Goal: Task Accomplishment & Management: Complete application form

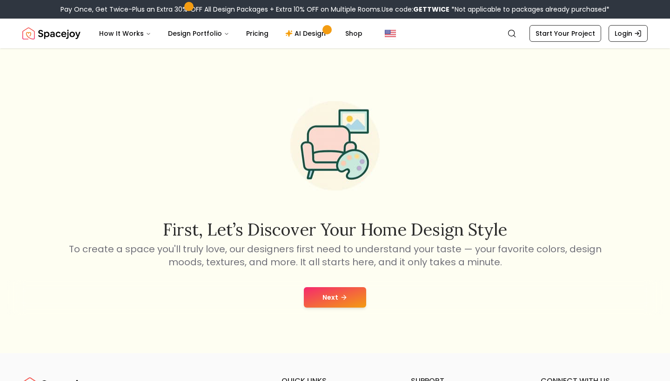
click at [345, 296] on icon at bounding box center [343, 297] width 7 height 7
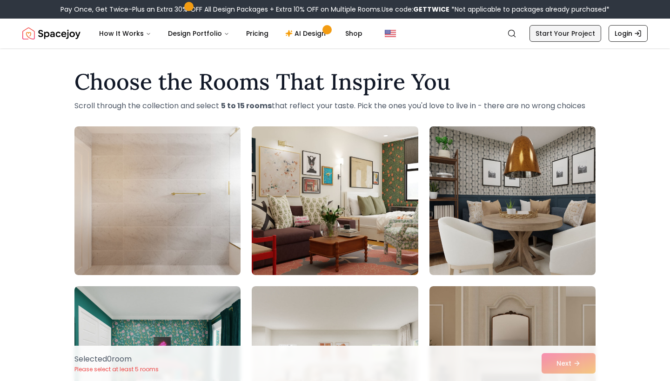
click at [597, 39] on link "Start Your Project" at bounding box center [565, 33] width 72 height 17
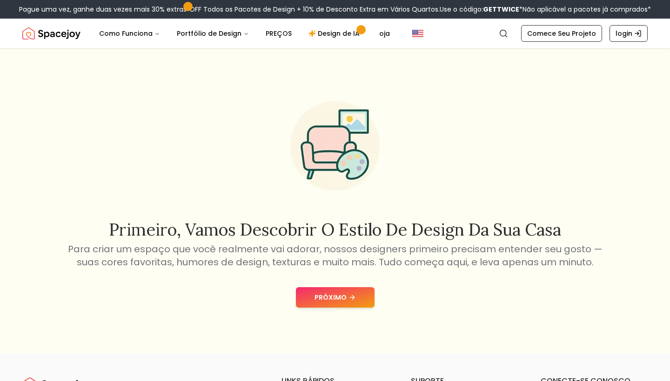
click at [324, 288] on button "PRÓXIMO" at bounding box center [335, 297] width 79 height 20
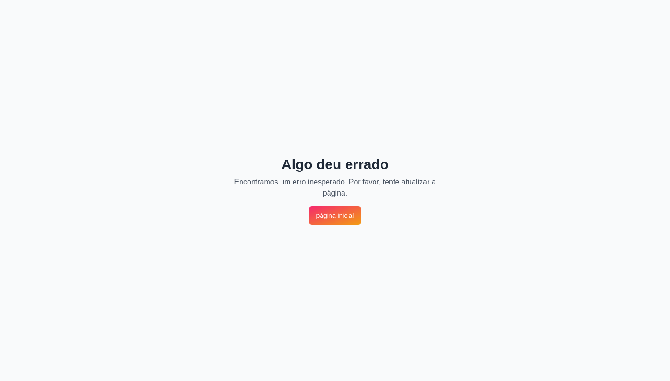
click at [340, 225] on link "página inicial" at bounding box center [335, 215] width 53 height 19
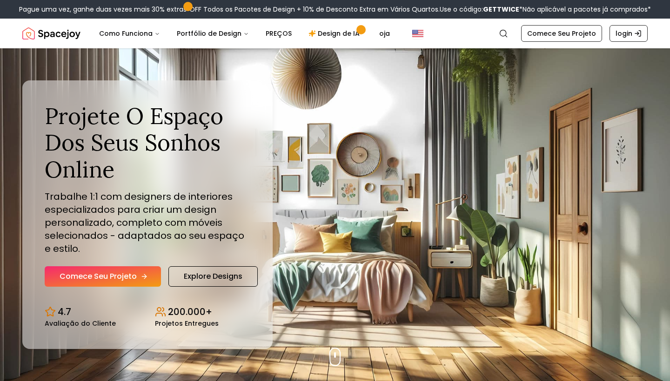
click at [138, 277] on link "Comece Seu Projeto" at bounding box center [103, 276] width 116 height 20
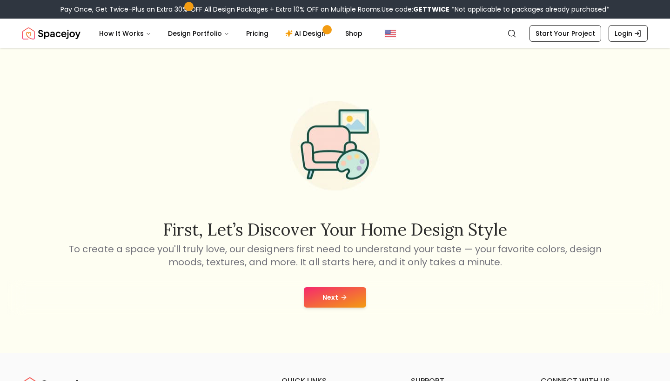
click at [332, 304] on button "Next" at bounding box center [335, 297] width 62 height 20
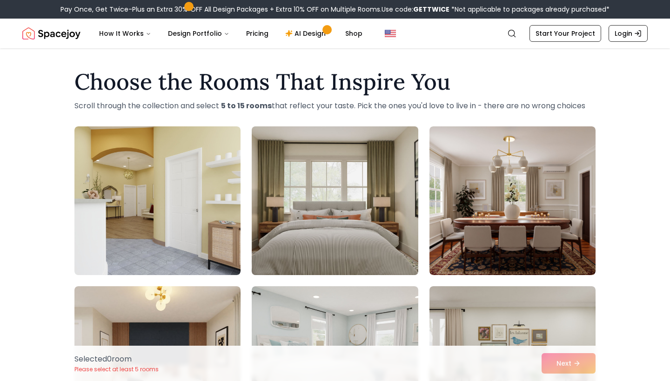
click at [326, 214] on img at bounding box center [334, 201] width 174 height 156
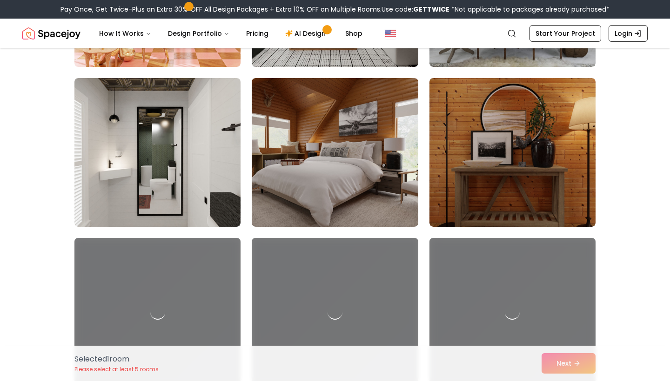
scroll to position [1032, 0]
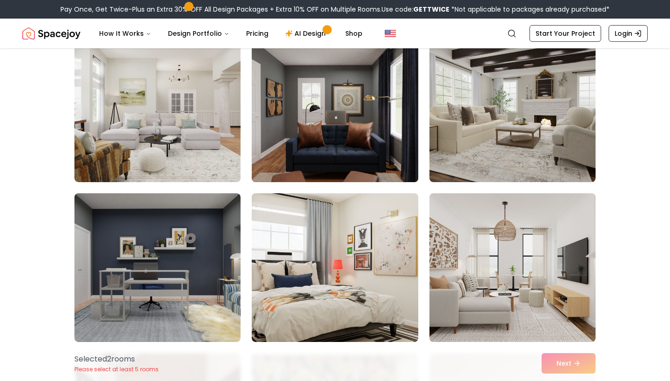
scroll to position [550, 0]
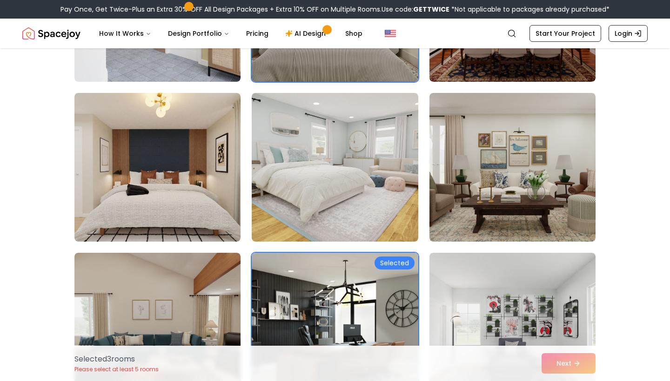
scroll to position [64, 0]
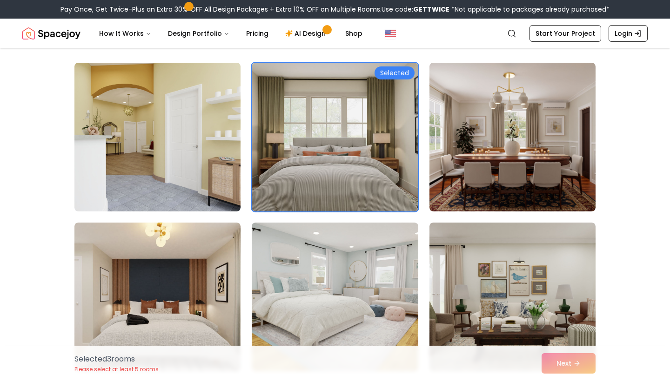
click at [370, 100] on img at bounding box center [334, 137] width 174 height 156
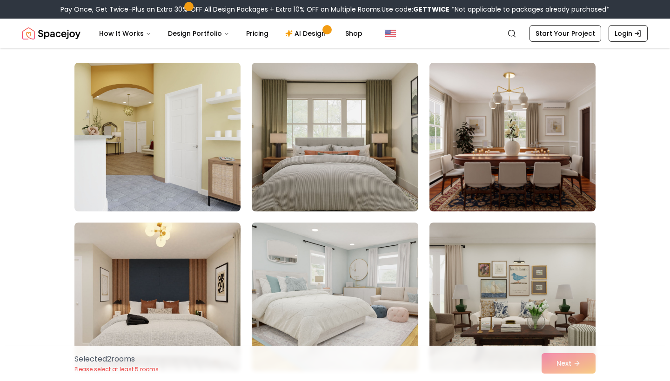
click at [332, 254] on img at bounding box center [334, 297] width 174 height 156
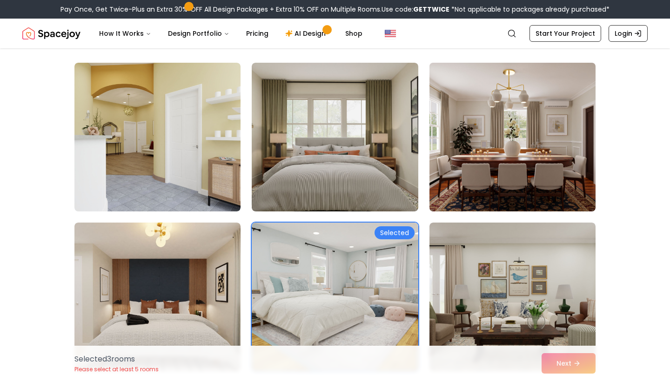
click at [498, 160] on img at bounding box center [512, 137] width 174 height 156
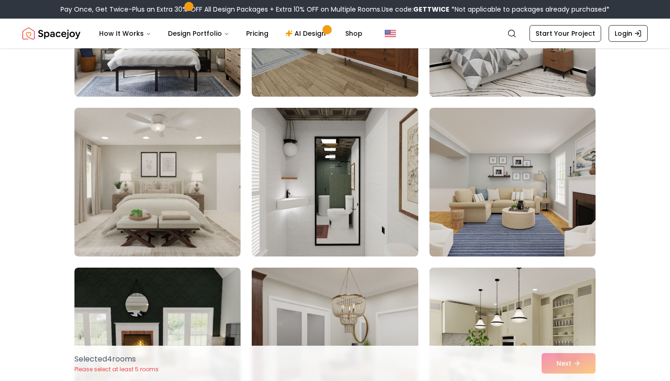
scroll to position [2271, 0]
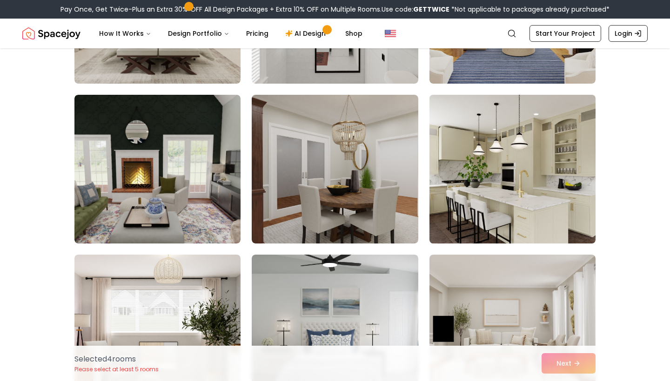
click at [489, 166] on img at bounding box center [512, 169] width 174 height 156
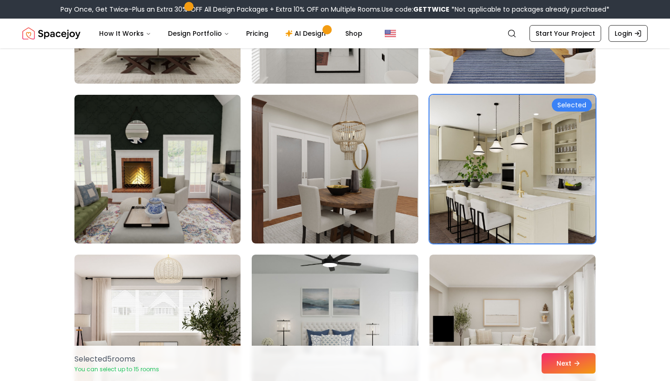
click at [515, 144] on img at bounding box center [512, 169] width 174 height 156
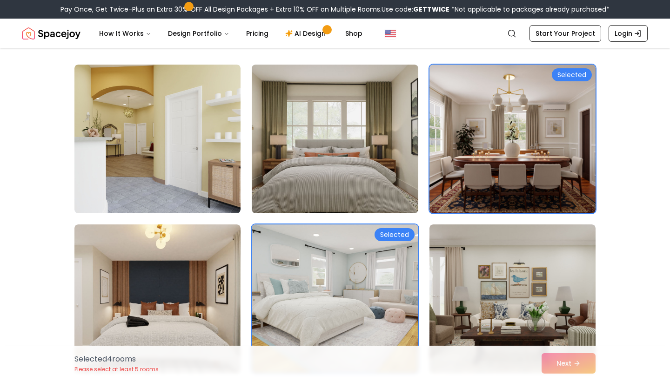
scroll to position [152, 0]
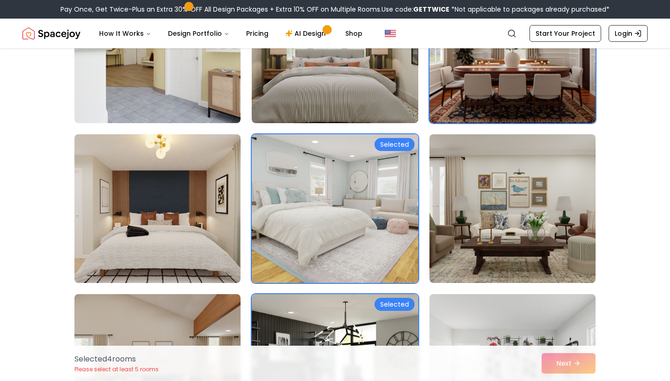
click at [387, 145] on div "Selected" at bounding box center [394, 144] width 40 height 13
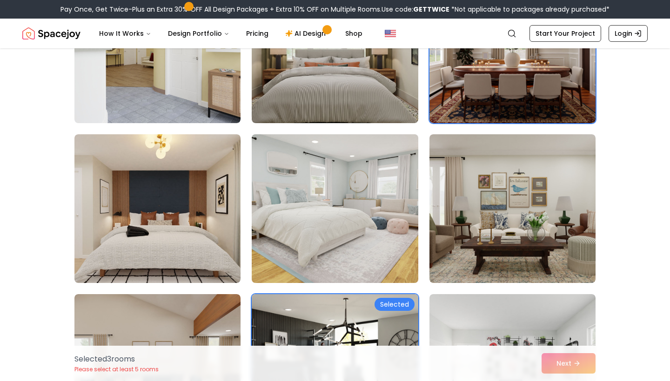
click at [359, 308] on img at bounding box center [334, 369] width 174 height 156
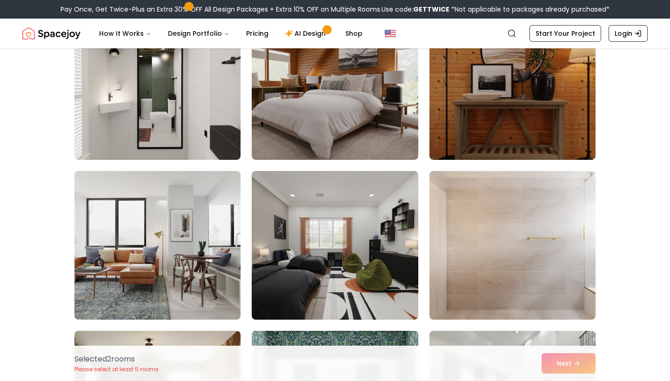
scroll to position [1696, 0]
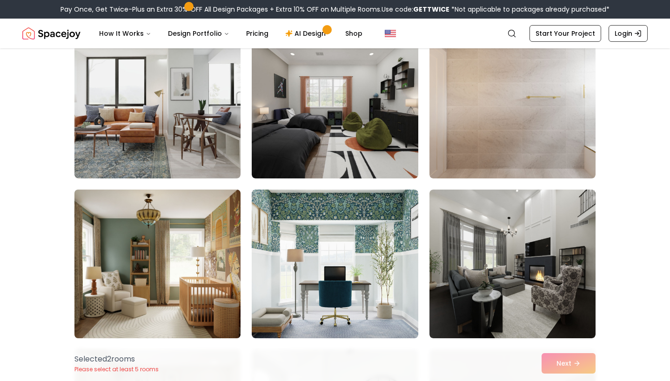
click at [228, 284] on img at bounding box center [157, 264] width 174 height 156
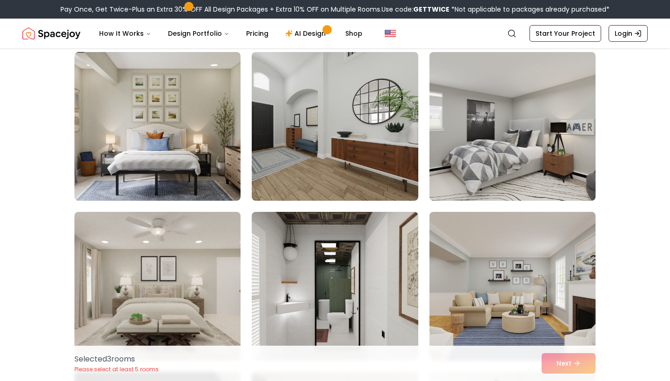
scroll to position [2281, 0]
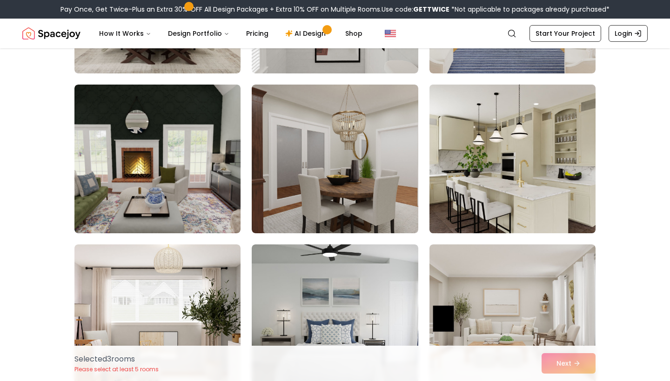
click at [530, 202] on img at bounding box center [512, 159] width 174 height 156
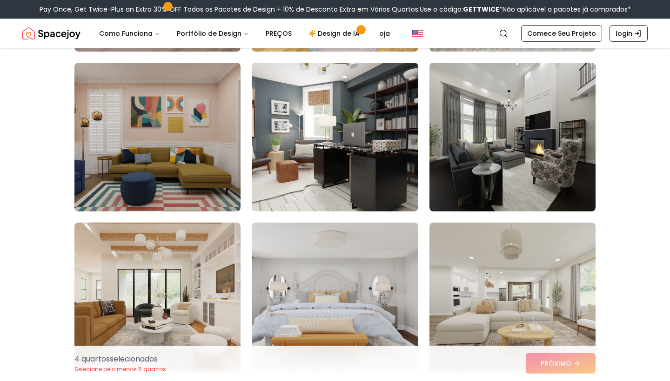
scroll to position [5006, 0]
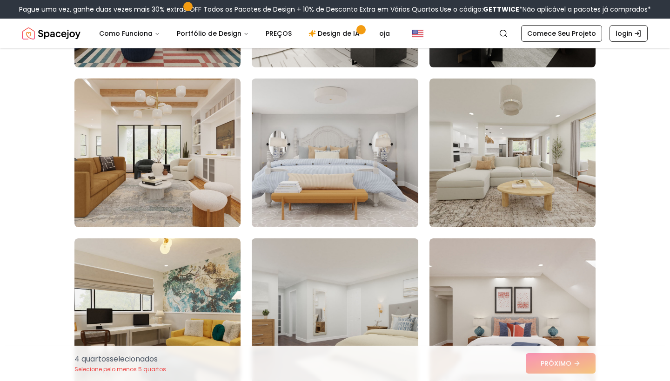
click at [387, 284] on img at bounding box center [334, 313] width 174 height 156
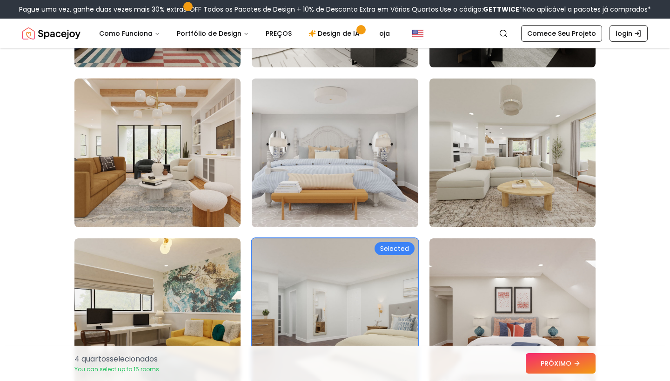
click at [315, 290] on img at bounding box center [334, 313] width 174 height 156
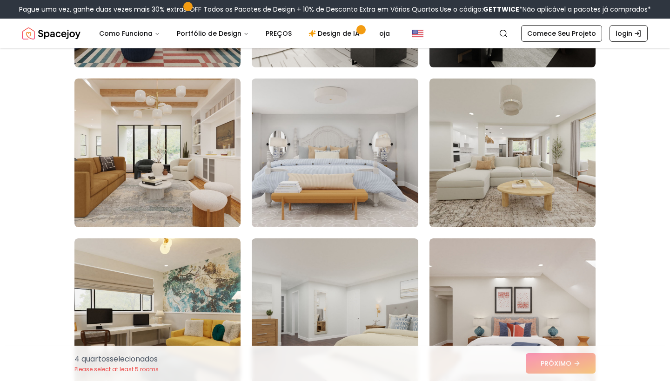
click at [537, 367] on div "4 quartos selecionados Please select at least 5 rooms PRÓXIMO" at bounding box center [335, 363] width 536 height 35
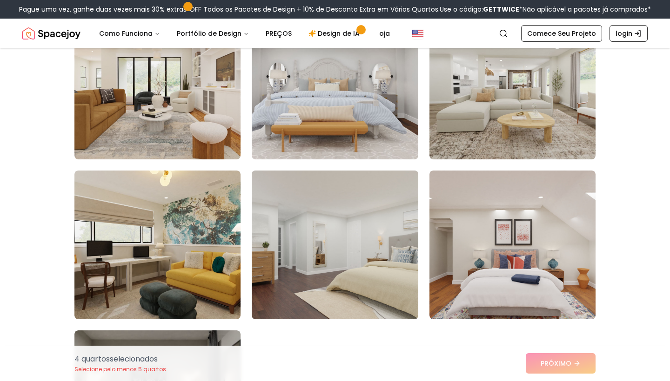
click at [354, 265] on img at bounding box center [334, 245] width 174 height 156
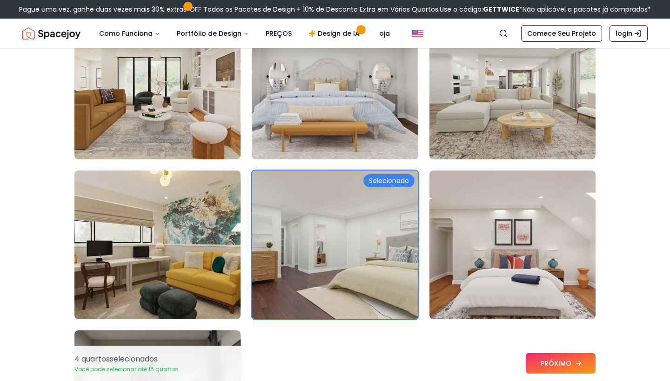
click at [557, 360] on button "PRÓXIMO" at bounding box center [560, 363] width 70 height 20
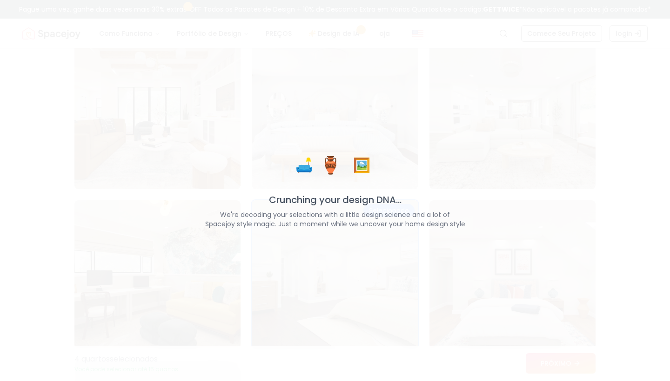
click at [557, 360] on div "🛋️ 🏺 🖼️ Crunching your design DNA... We're decoding your selections with a litt…" at bounding box center [335, 190] width 670 height 381
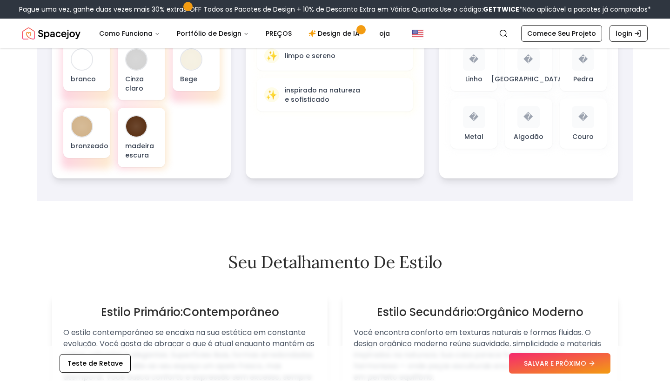
scroll to position [439, 0]
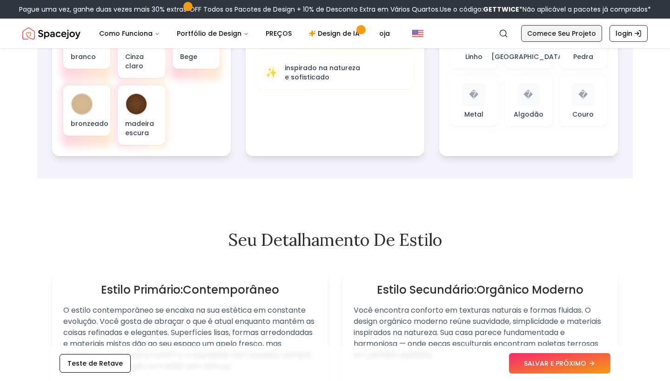
click at [568, 32] on link "Comece Seu Projeto" at bounding box center [561, 33] width 81 height 17
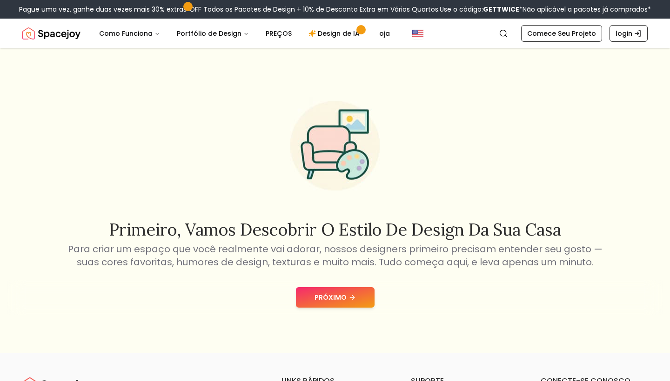
click at [342, 293] on button "PRÓXIMO" at bounding box center [335, 297] width 79 height 20
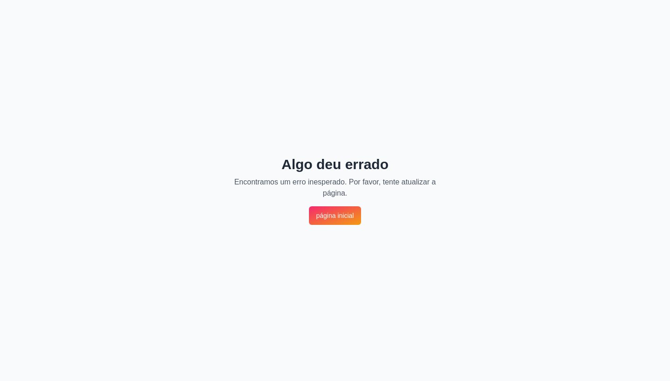
click at [347, 225] on link "página inicial" at bounding box center [335, 215] width 53 height 19
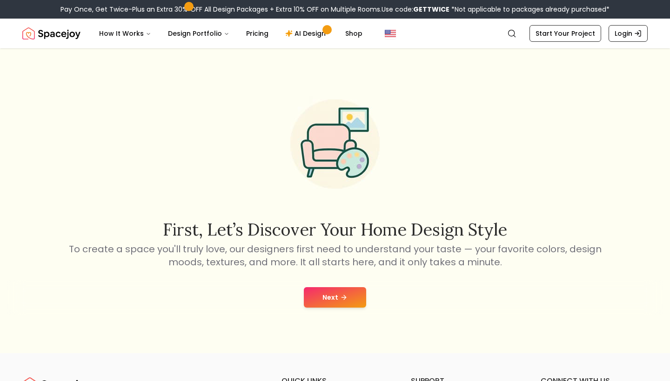
click at [320, 305] on button "Next" at bounding box center [335, 297] width 62 height 20
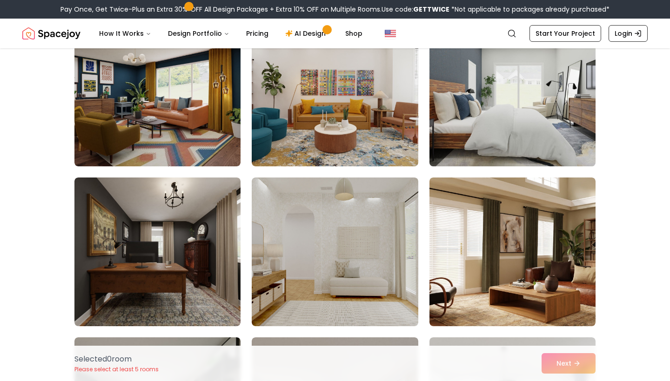
scroll to position [118, 0]
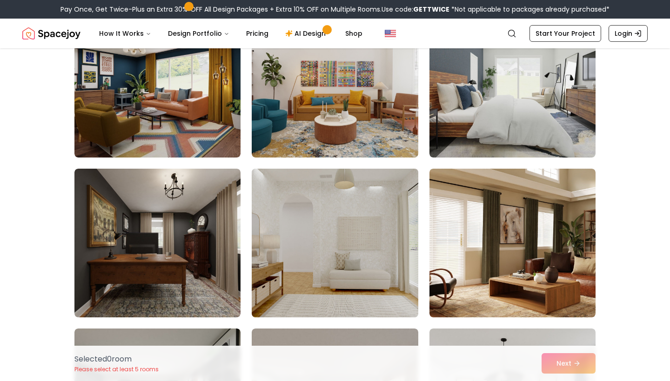
click at [404, 224] on img at bounding box center [334, 243] width 174 height 156
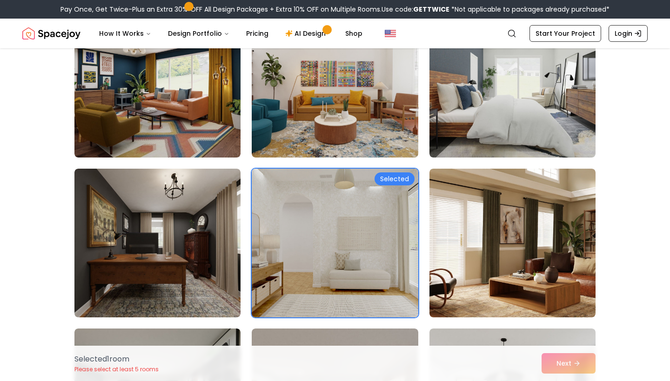
click at [394, 193] on img at bounding box center [334, 243] width 174 height 156
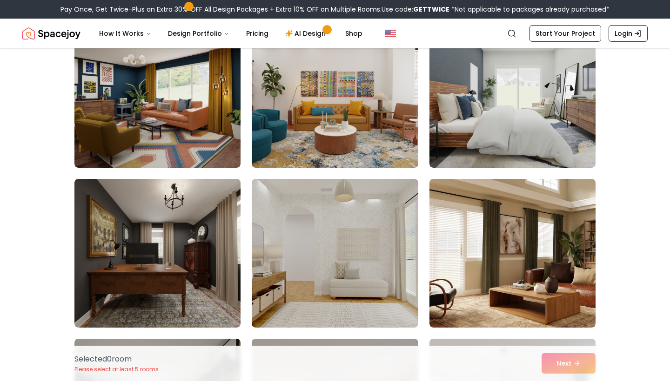
scroll to position [104, 0]
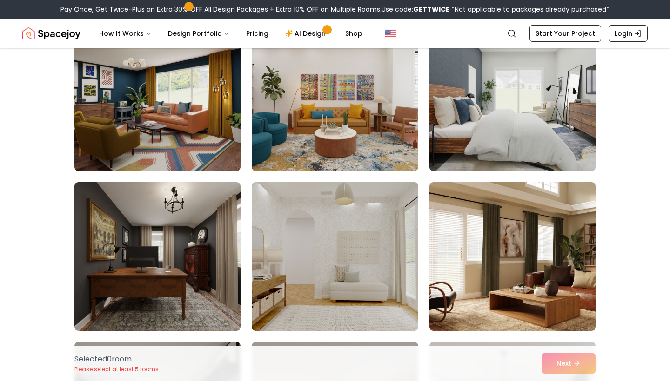
click at [505, 123] on img at bounding box center [512, 97] width 174 height 156
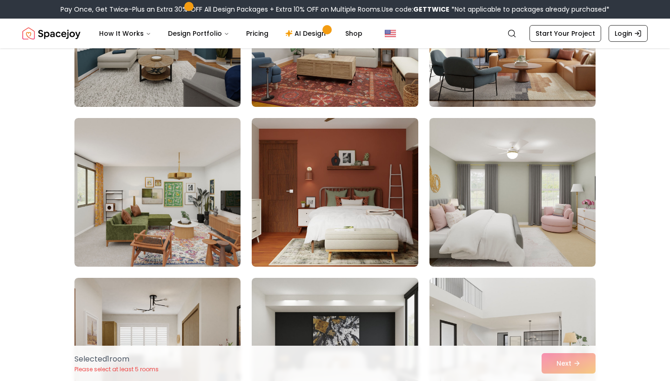
scroll to position [1625, 0]
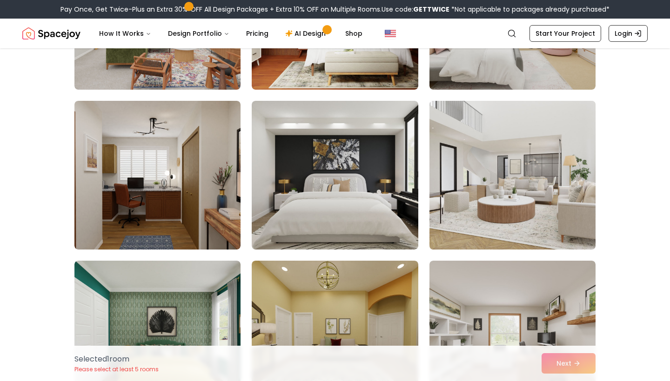
click at [513, 179] on img at bounding box center [512, 175] width 174 height 156
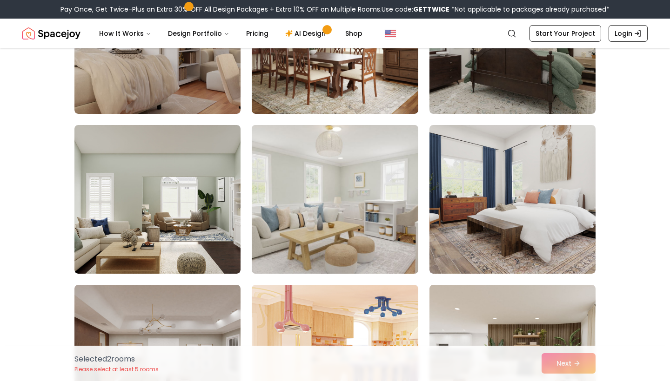
scroll to position [3124, 0]
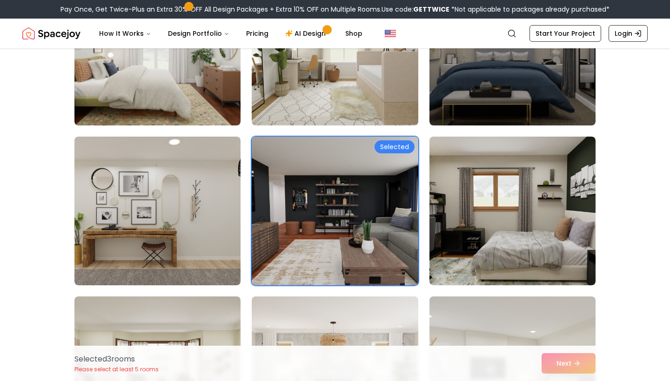
scroll to position [3724, 0]
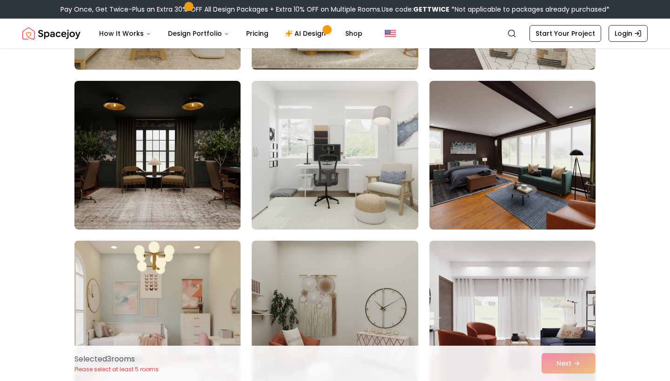
click at [149, 237] on img at bounding box center [157, 315] width 174 height 156
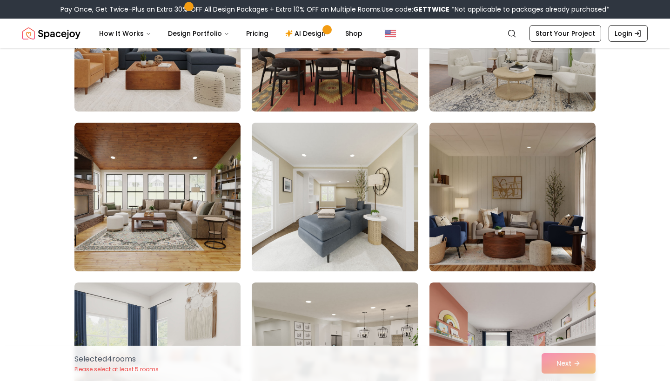
scroll to position [4511, 0]
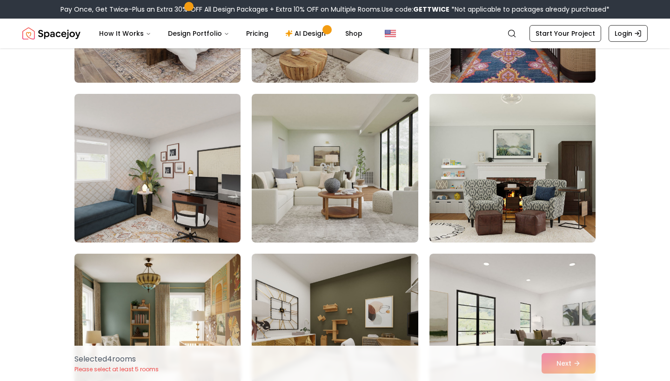
click at [188, 250] on img at bounding box center [157, 328] width 174 height 156
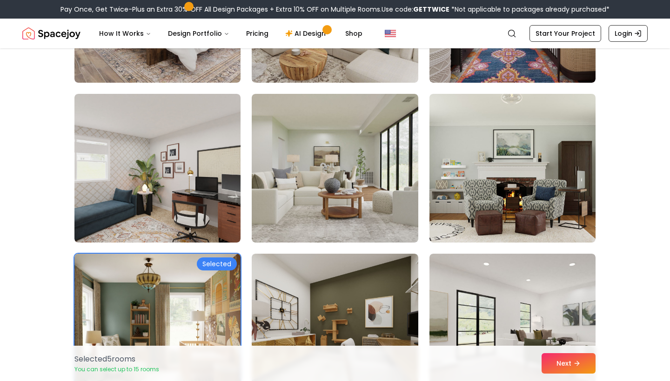
scroll to position [4671, 0]
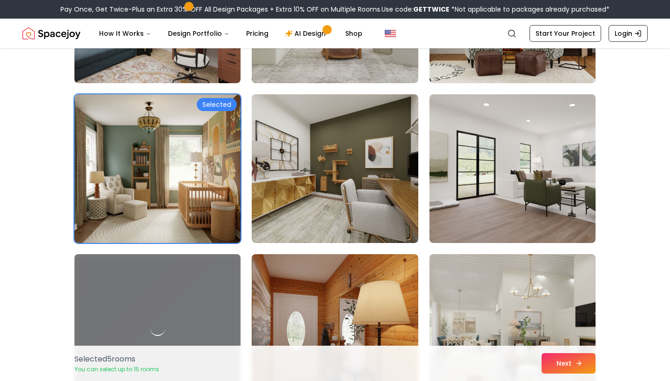
click at [568, 362] on button "Next" at bounding box center [568, 363] width 54 height 20
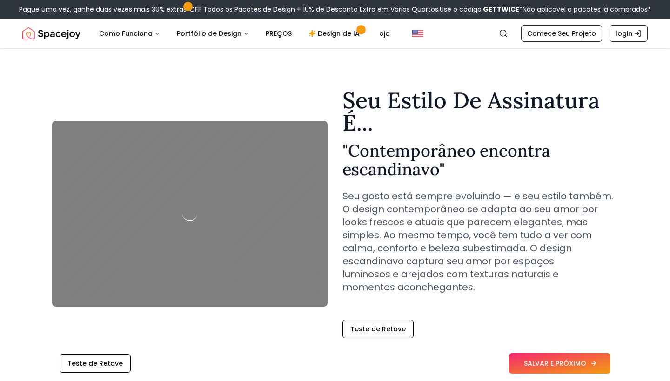
click at [562, 368] on button "SALVAR E PRÓXIMO" at bounding box center [559, 363] width 101 height 20
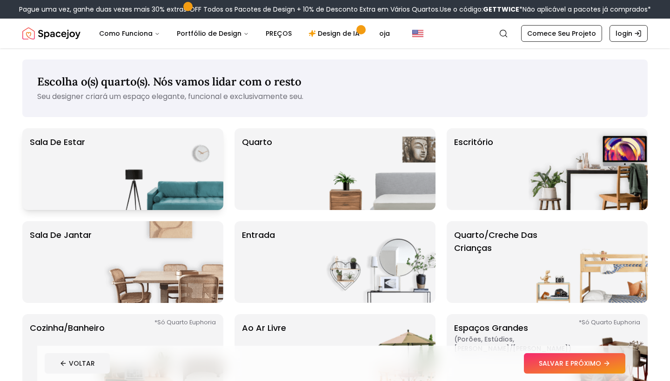
click at [170, 153] on img at bounding box center [163, 169] width 119 height 82
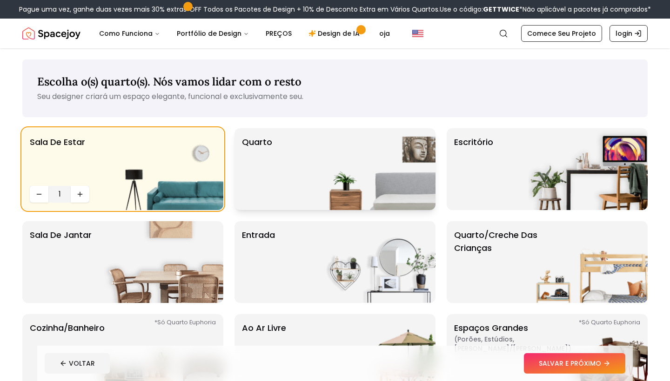
click at [285, 167] on div "Quarto" at bounding box center [334, 169] width 201 height 82
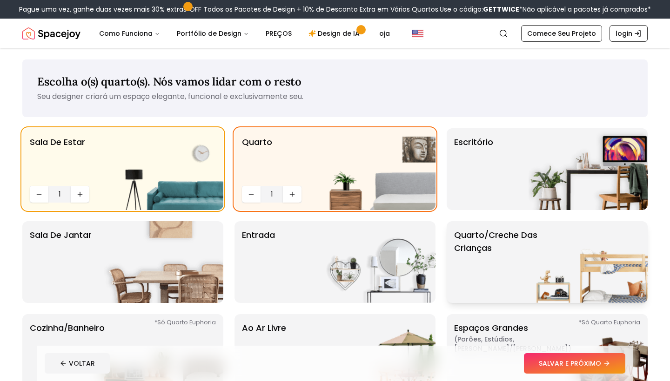
click at [475, 261] on p "Quarto/Creche das Crianças" at bounding box center [512, 262] width 116 height 67
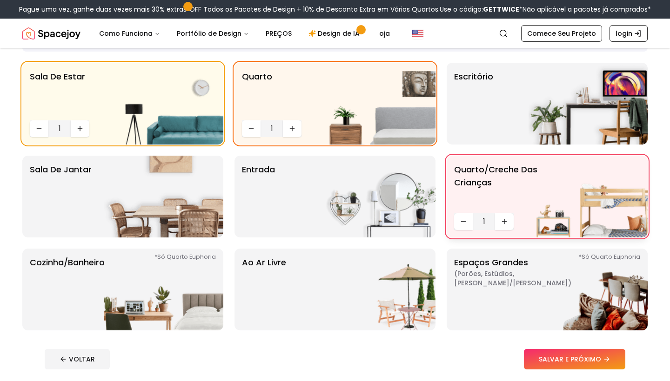
scroll to position [81, 0]
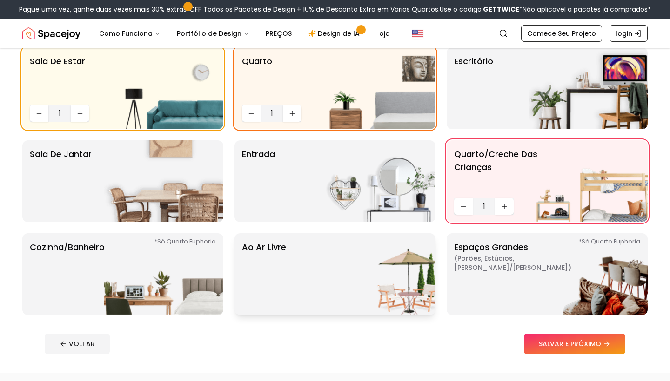
click at [334, 266] on img at bounding box center [375, 274] width 119 height 82
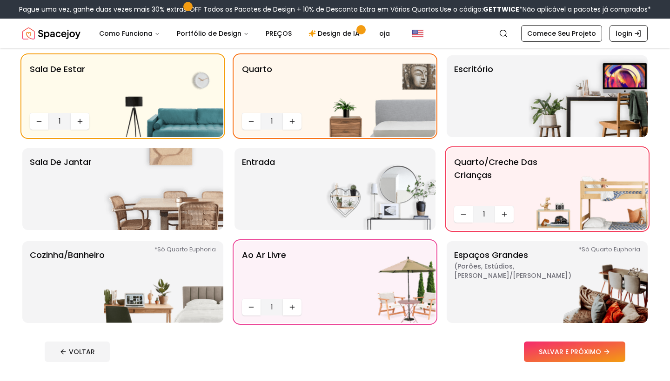
scroll to position [76, 0]
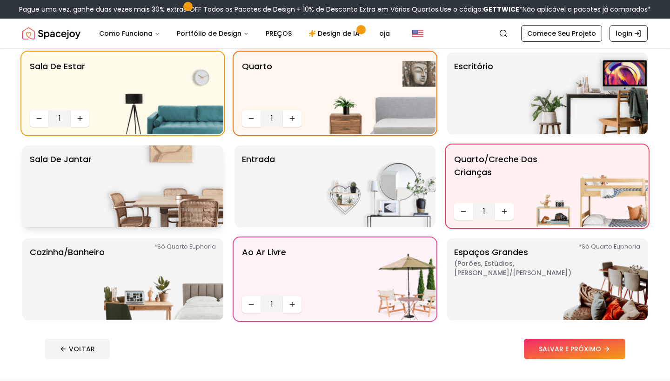
click at [182, 195] on img at bounding box center [163, 187] width 119 height 82
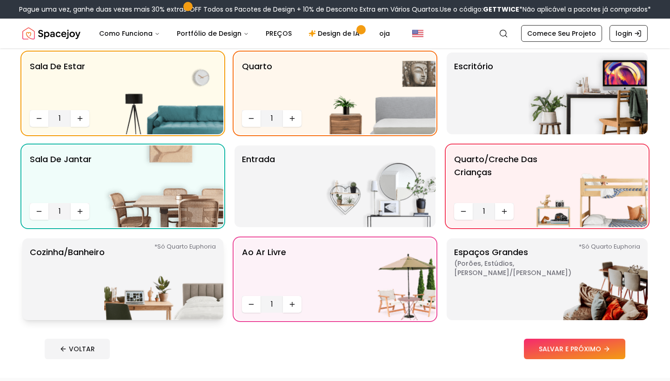
click at [172, 293] on img at bounding box center [163, 280] width 119 height 82
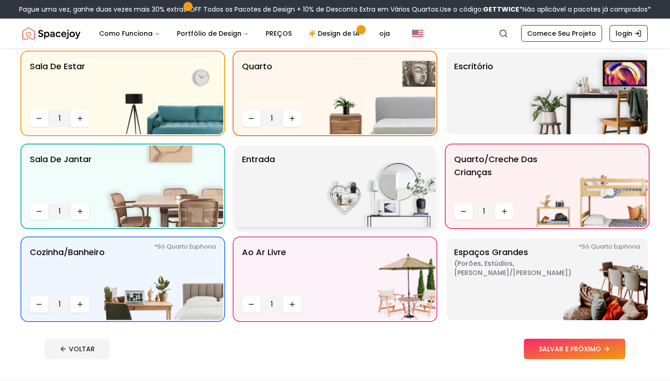
click at [363, 179] on img at bounding box center [375, 187] width 119 height 82
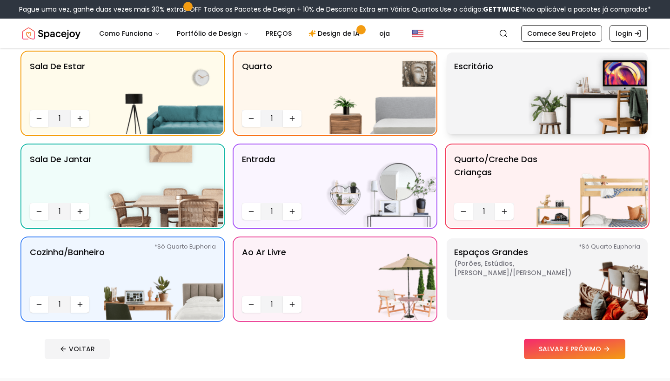
click at [498, 96] on div "escritório" at bounding box center [546, 94] width 201 height 82
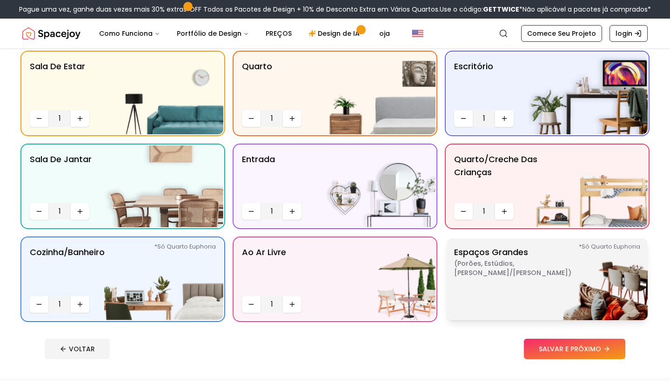
click at [503, 263] on span "( Porões, Estúdios, Salas de Estar/Jantar Abertas )" at bounding box center [512, 268] width 116 height 19
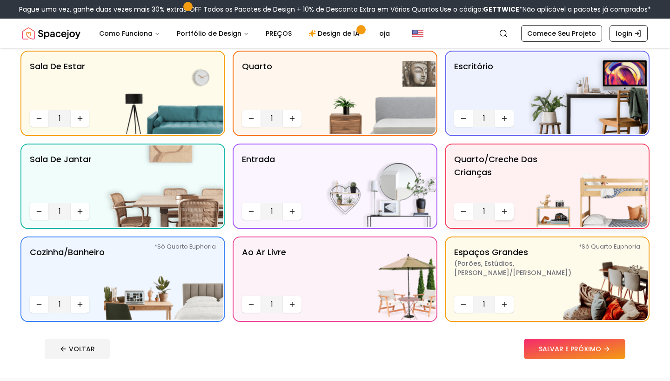
click at [507, 215] on icon "Aumentar a quantidade" at bounding box center [503, 211] width 7 height 7
click at [83, 299] on button "Aumentar a quantidade" at bounding box center [80, 304] width 19 height 17
click at [42, 302] on icon "Diminuir a quantidade" at bounding box center [38, 304] width 7 height 7
click at [543, 349] on button "SALVAR E PRÓXIMO" at bounding box center [574, 349] width 101 height 20
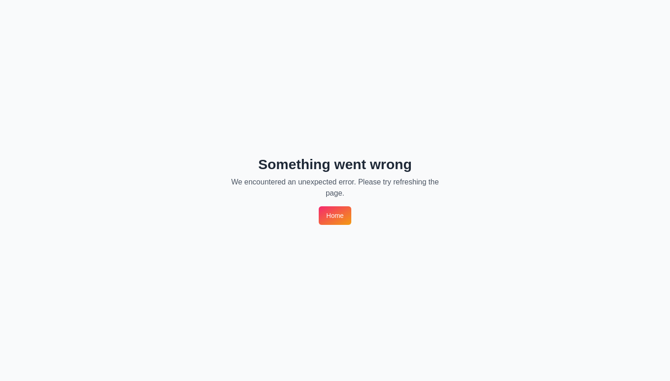
scroll to position [37, 0]
click at [326, 206] on link "página inicial" at bounding box center [335, 215] width 53 height 19
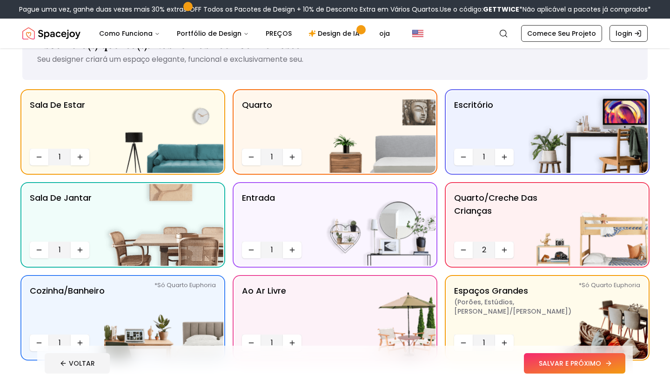
click at [567, 362] on button "SALVAR E PRÓXIMO" at bounding box center [574, 363] width 101 height 20
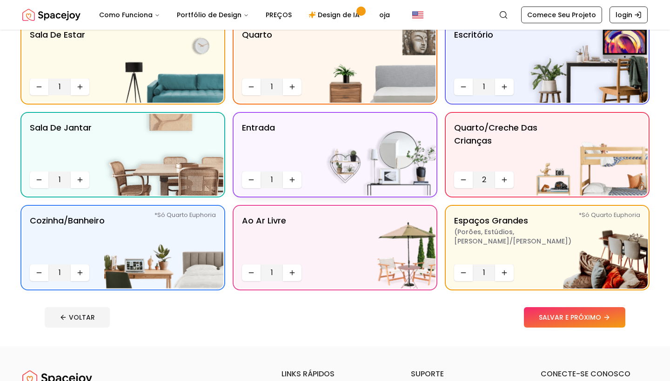
scroll to position [87, 0]
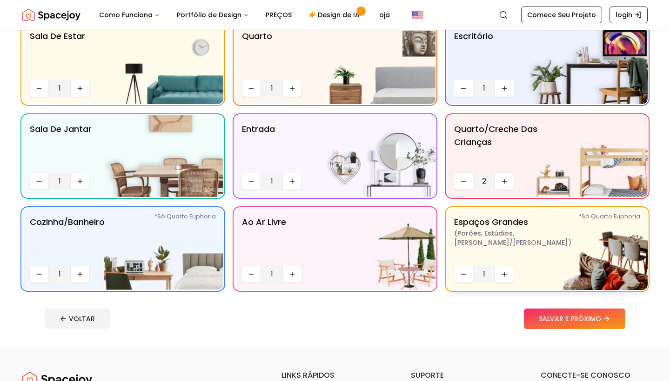
click at [478, 226] on p "Espaços Grandes ( Porões, Estúdios, Salas de Estar/Jantar Abertas ) *Euphoria O…" at bounding box center [512, 239] width 116 height 46
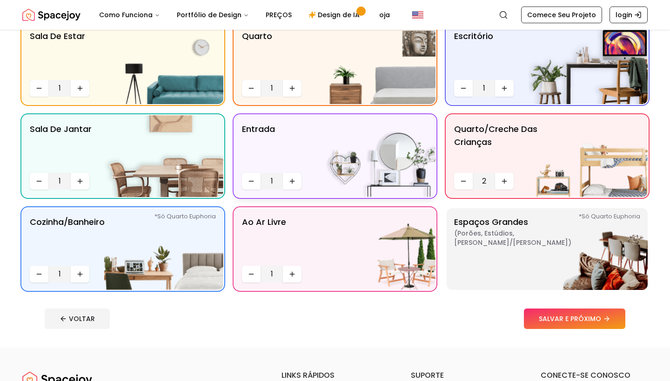
click at [348, 177] on img at bounding box center [375, 156] width 119 height 82
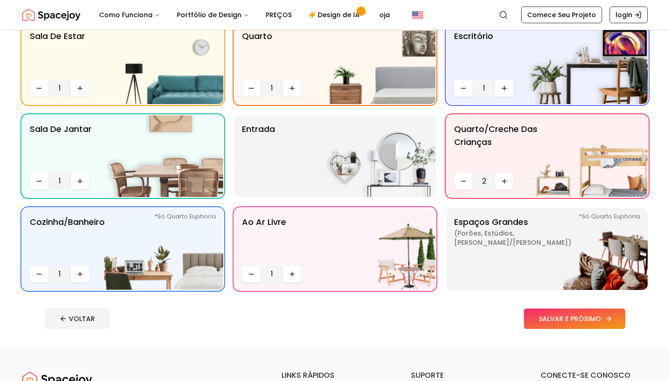
click at [541, 319] on button "SALVAR E PRÓXIMO" at bounding box center [574, 319] width 101 height 20
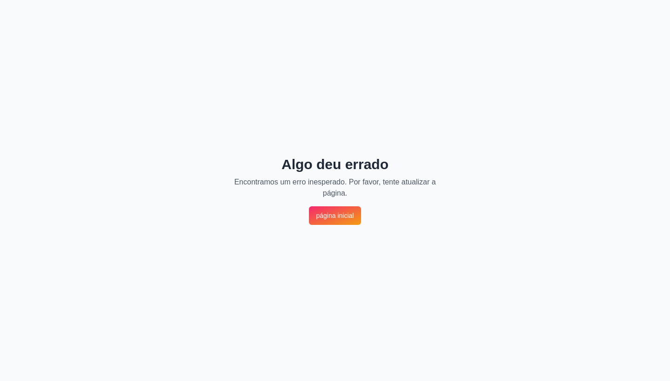
scroll to position [37, 0]
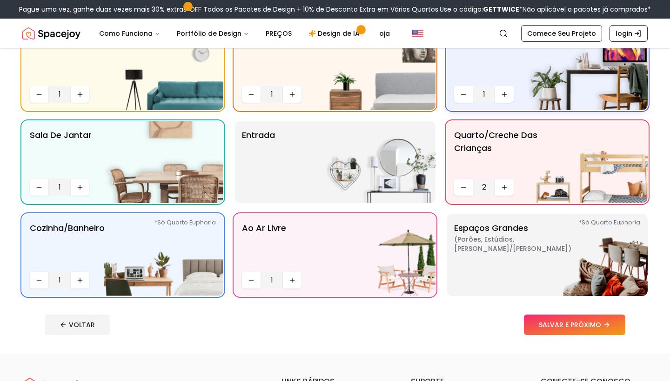
scroll to position [133, 0]
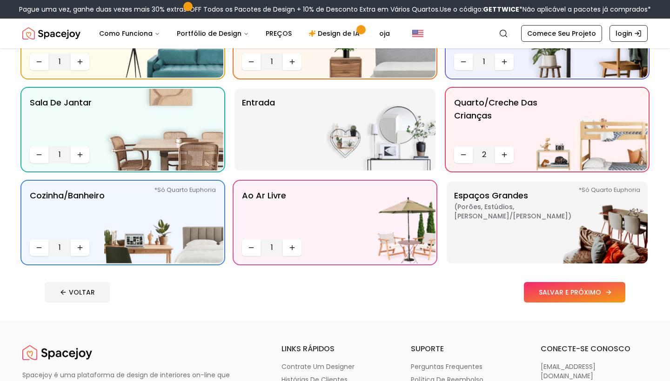
click at [565, 292] on button "SALVAR E PRÓXIMO" at bounding box center [574, 292] width 101 height 20
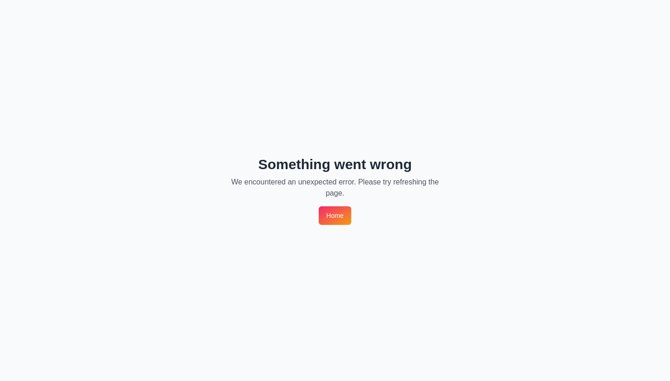
scroll to position [37, 0]
